Goal: Navigation & Orientation: Find specific page/section

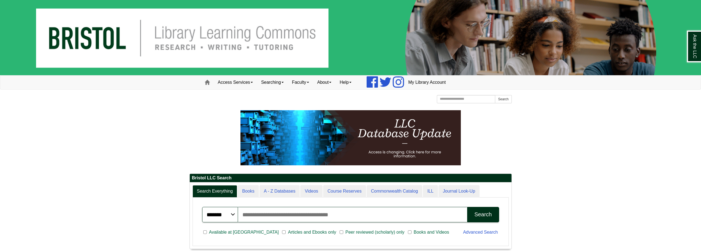
scroll to position [66, 322]
click at [253, 83] on link "Access Services" at bounding box center [235, 82] width 43 height 14
click at [209, 83] on span at bounding box center [207, 82] width 5 height 5
click at [207, 84] on span at bounding box center [207, 82] width 5 height 5
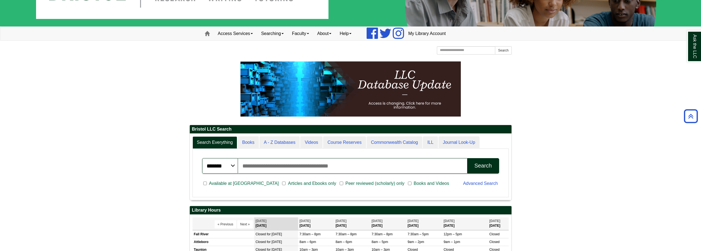
scroll to position [31, 0]
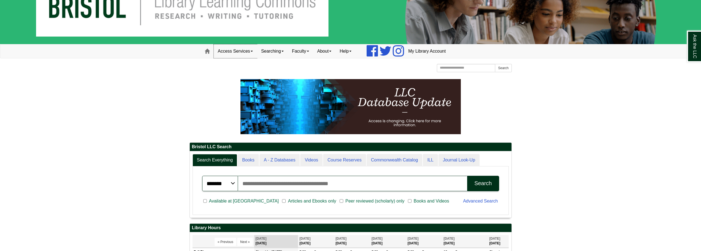
click at [254, 52] on link "Access Services" at bounding box center [235, 51] width 43 height 14
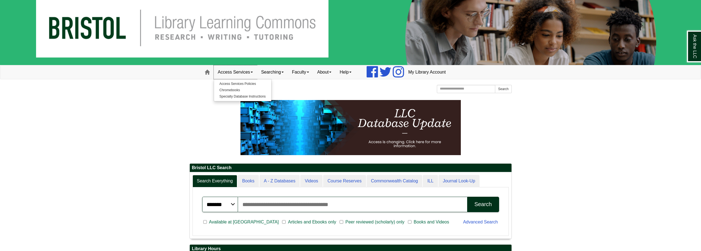
scroll to position [0, 0]
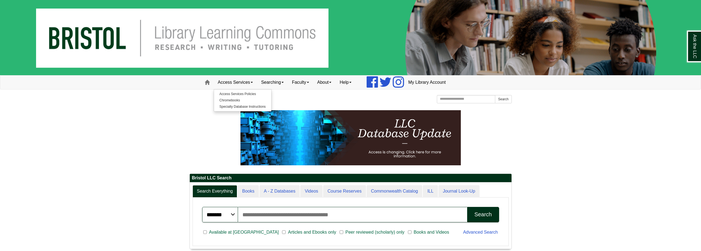
click at [104, 38] on img at bounding box center [350, 37] width 701 height 75
click at [197, 40] on img at bounding box center [350, 37] width 701 height 75
click at [100, 40] on img at bounding box center [350, 37] width 701 height 75
click at [407, 49] on img at bounding box center [350, 37] width 701 height 75
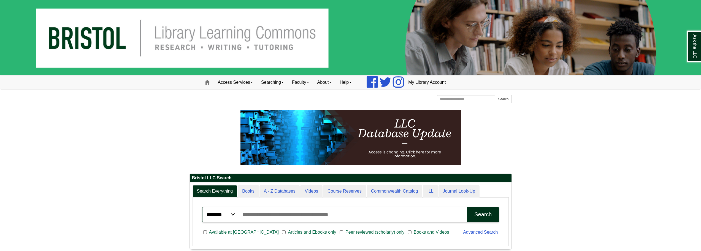
click at [446, 41] on img at bounding box center [350, 37] width 701 height 75
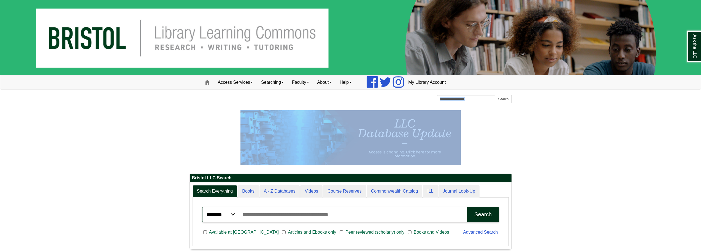
drag, startPoint x: 552, startPoint y: 105, endPoint x: 545, endPoint y: 124, distance: 21.1
